Goal: Transaction & Acquisition: Purchase product/service

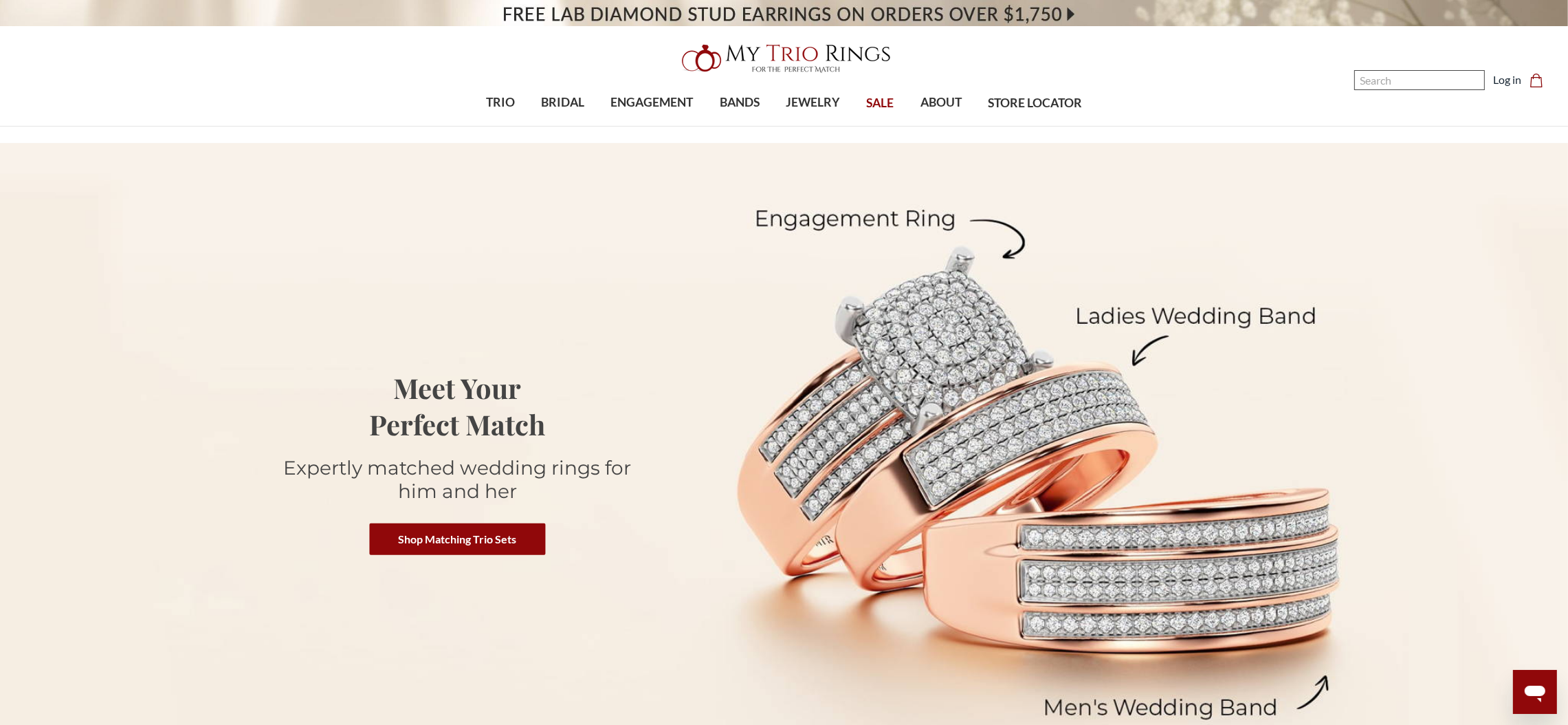
click at [1419, 84] on input "Search" at bounding box center [1419, 80] width 130 height 20
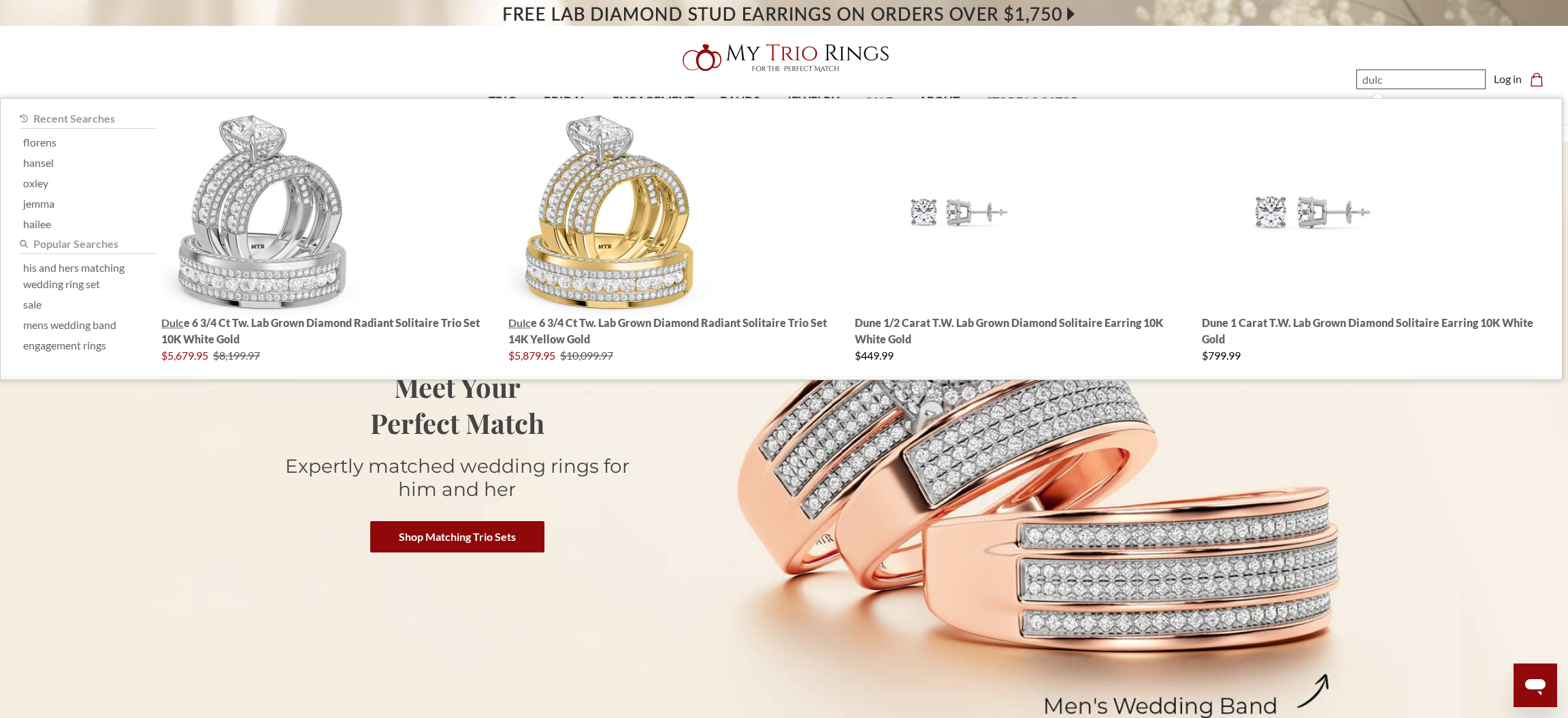
type input "dulce"
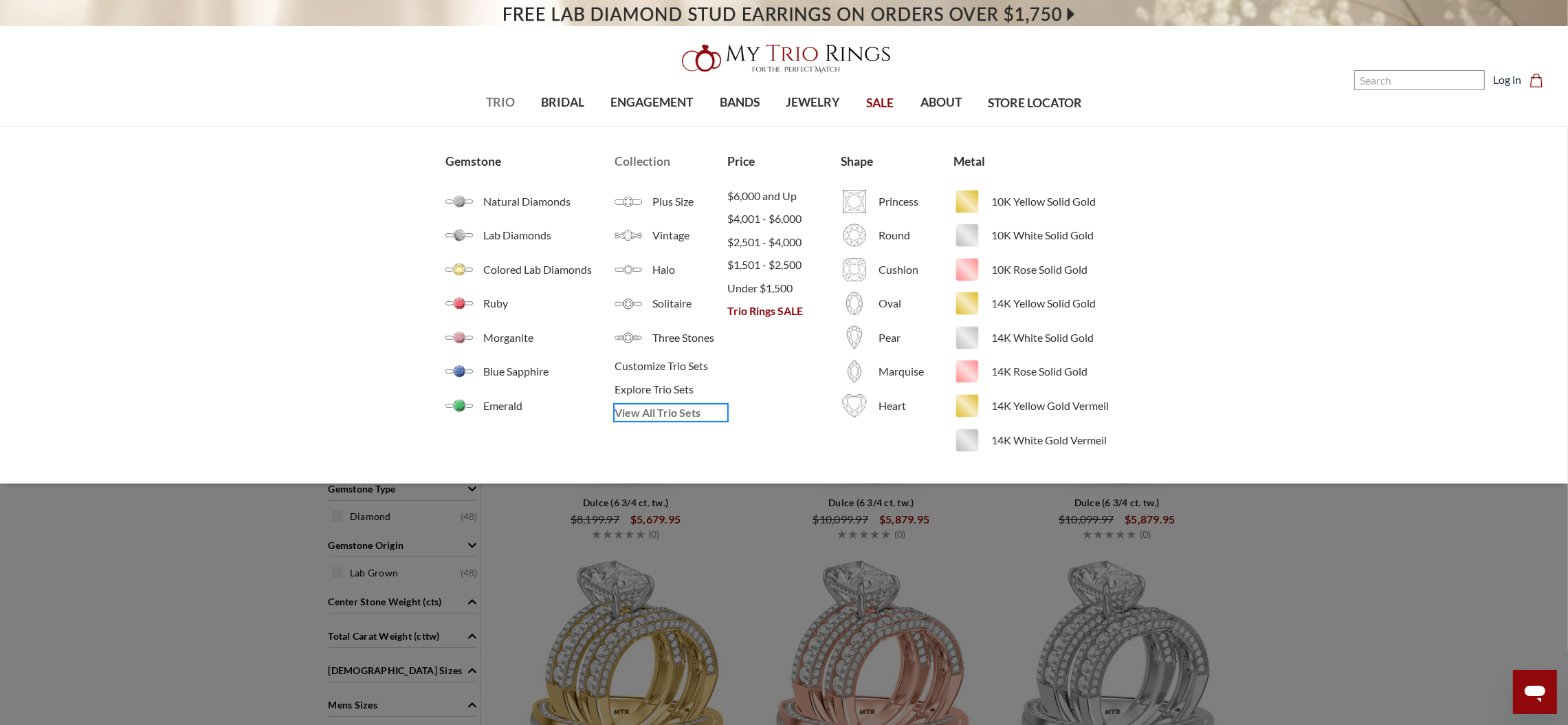
click at [700, 414] on span "View All Trio Sets" at bounding box center [671, 412] width 112 height 16
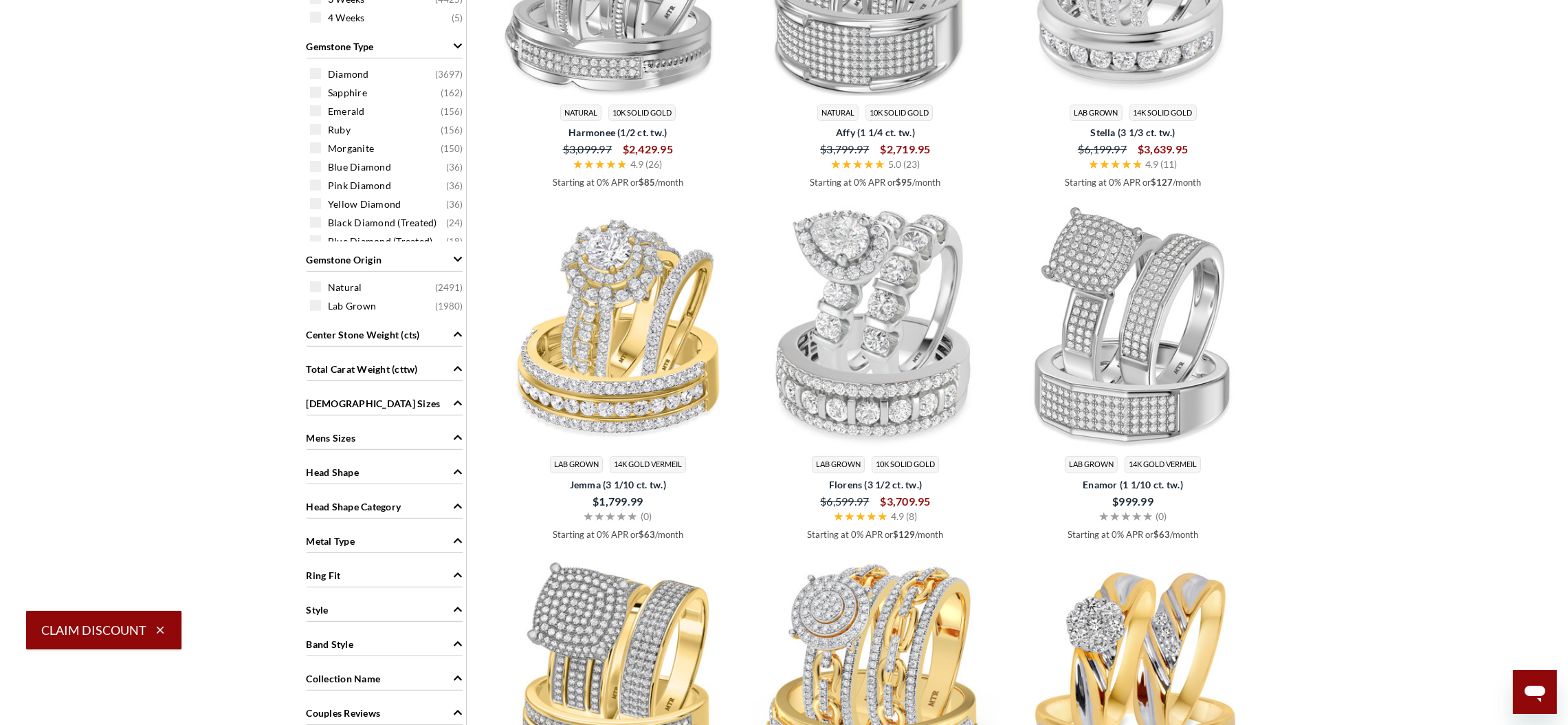
scroll to position [928, 0]
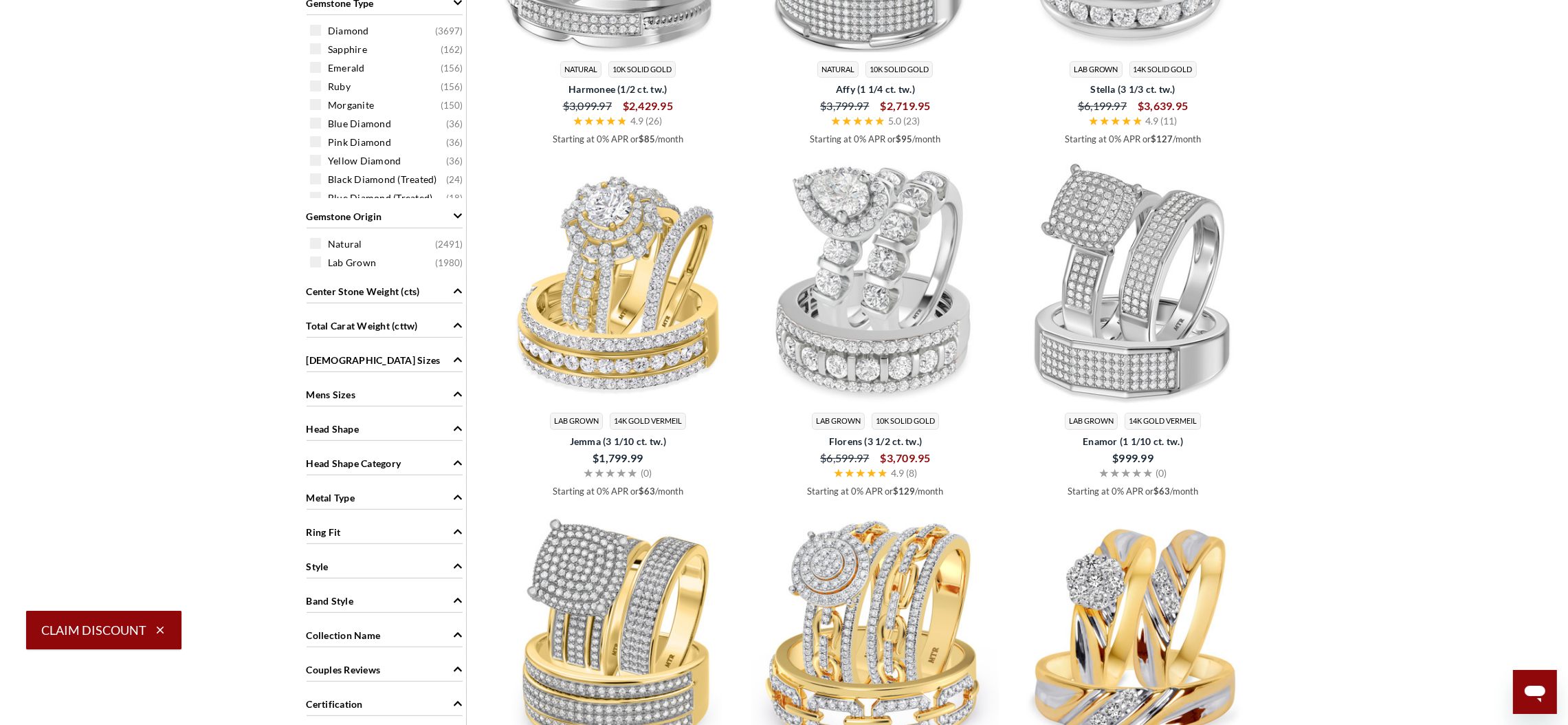
click at [361, 436] on div "Head Shape" at bounding box center [384, 427] width 156 height 26
click at [358, 571] on span "Radiant" at bounding box center [345, 577] width 34 height 13
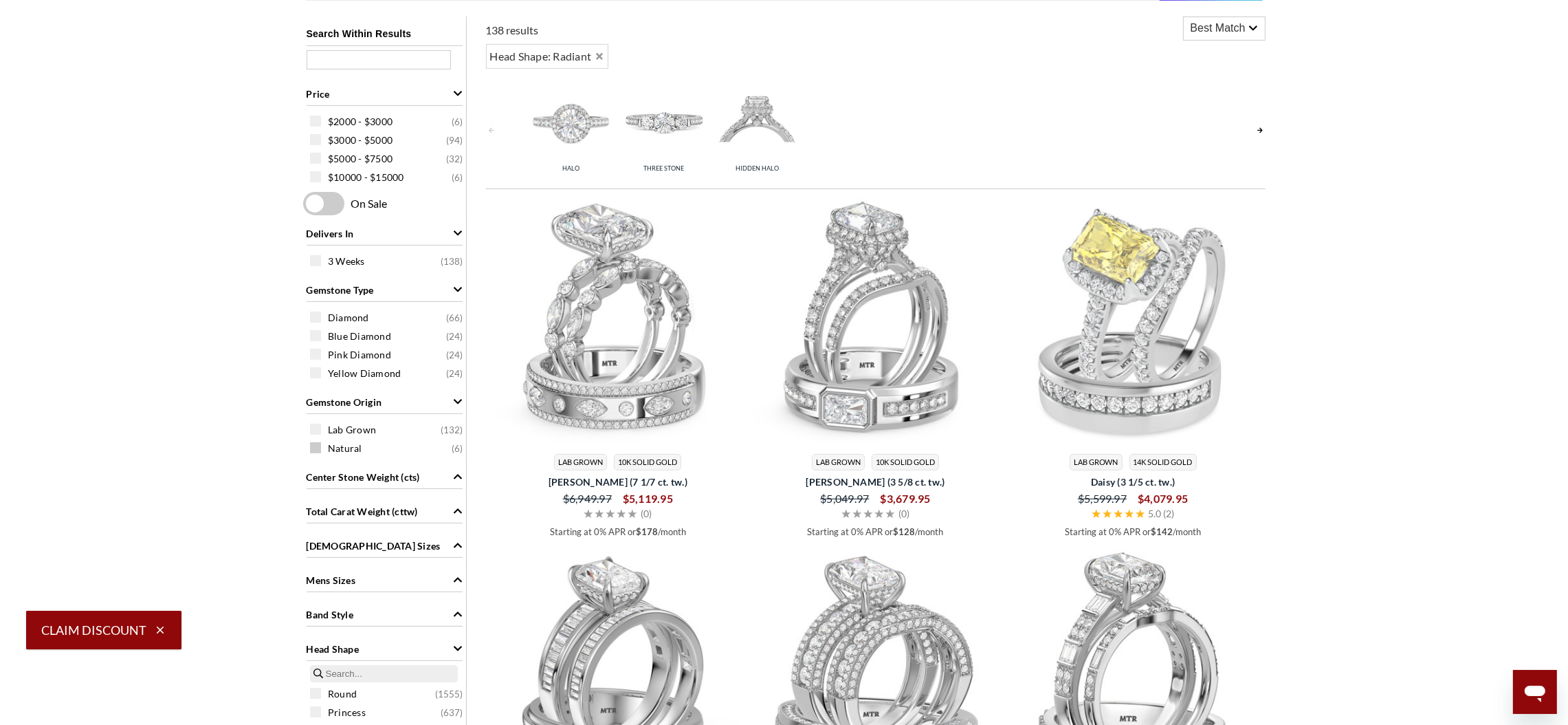
click at [351, 447] on span "Natural" at bounding box center [345, 448] width 34 height 13
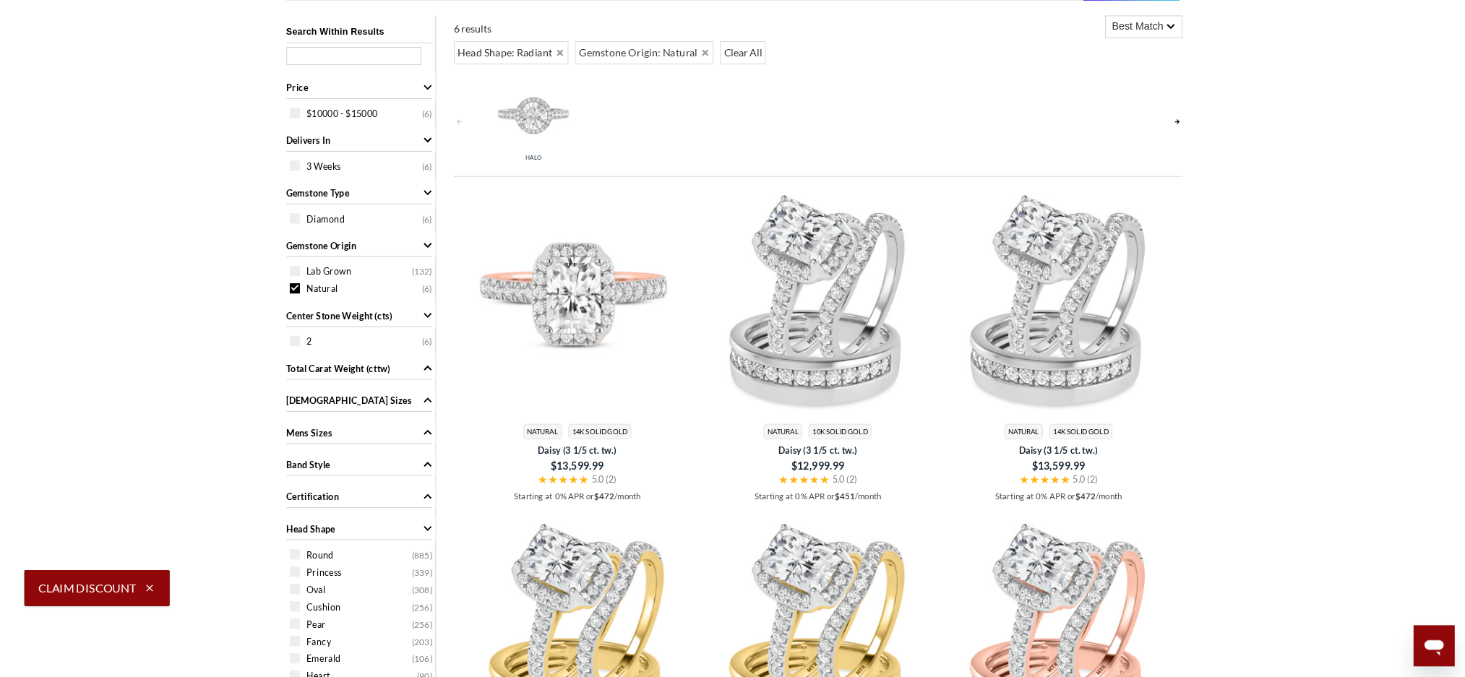
scroll to position [595, 0]
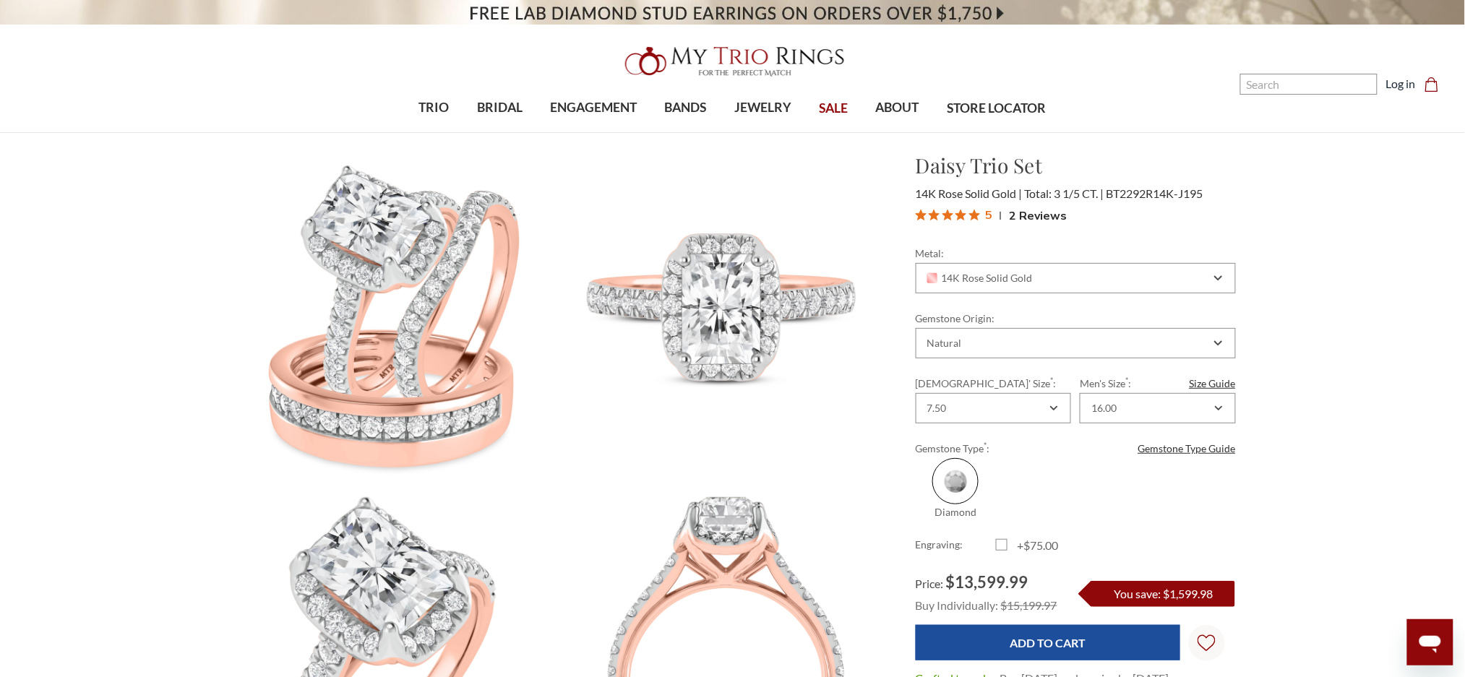
drag, startPoint x: 1339, startPoint y: 0, endPoint x: 1094, endPoint y: 55, distance: 251.0
click at [1094, 55] on header "Toggle menu 0" at bounding box center [732, 66] width 1465 height 133
